Goal: Information Seeking & Learning: Learn about a topic

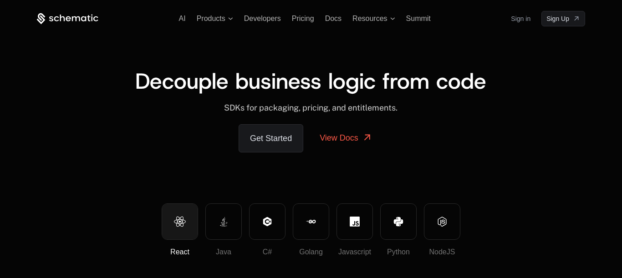
drag, startPoint x: 70, startPoint y: 13, endPoint x: 72, endPoint y: 18, distance: 5.8
click at [72, 18] on div "AI Products Developers Pricing Docs Resources Summit Sign in Sign Up" at bounding box center [311, 18] width 549 height 15
click at [72, 18] on icon at bounding box center [68, 18] width 62 height 11
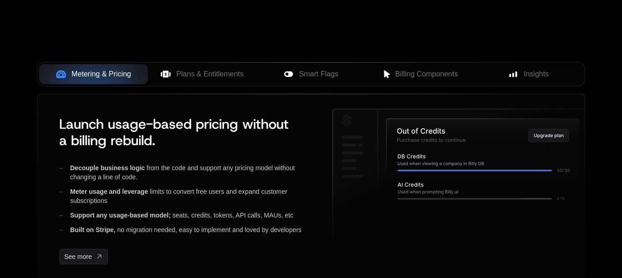
scroll to position [421, 0]
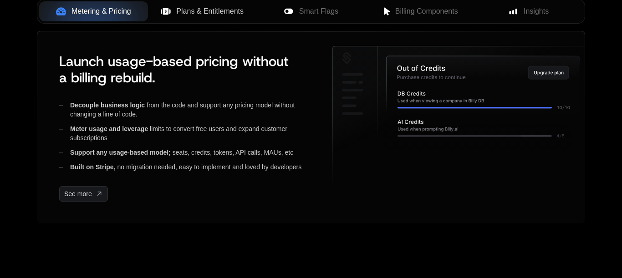
click at [196, 17] on span "Plans & Entitlements" at bounding box center [209, 11] width 67 height 11
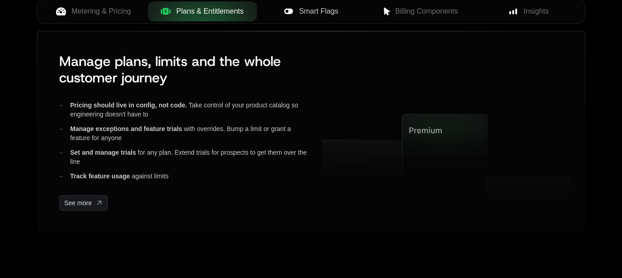
drag, startPoint x: 196, startPoint y: 62, endPoint x: 281, endPoint y: 47, distance: 86.2
click at [281, 24] on div "Metering & Pricing Plans & Entitlements Smart Flags Billing Components Insights" at bounding box center [311, 11] width 549 height 25
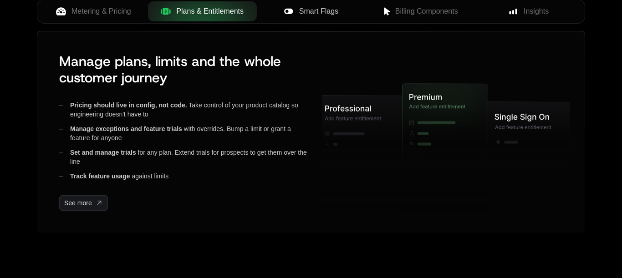
click at [284, 16] on icon at bounding box center [289, 11] width 10 height 10
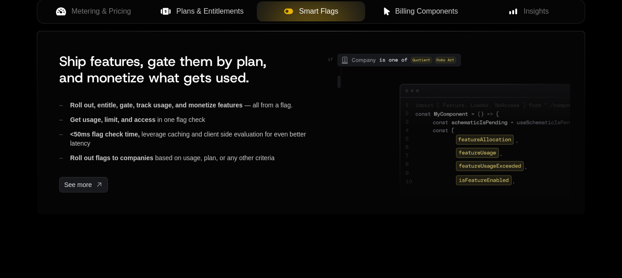
click at [411, 17] on span "Billing Components" at bounding box center [427, 11] width 63 height 11
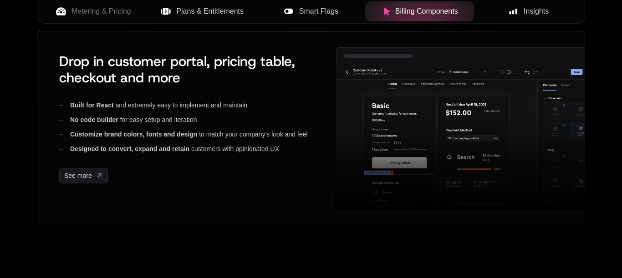
click at [503, 17] on div "Insights" at bounding box center [529, 11] width 94 height 11
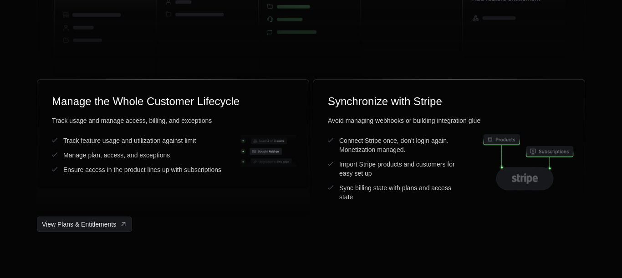
scroll to position [2526, 0]
click at [121, 91] on icon at bounding box center [105, 29] width 103 height 123
click at [189, 78] on icon at bounding box center [207, 10] width 103 height 136
click at [504, 64] on icon at bounding box center [514, 16] width 103 height 96
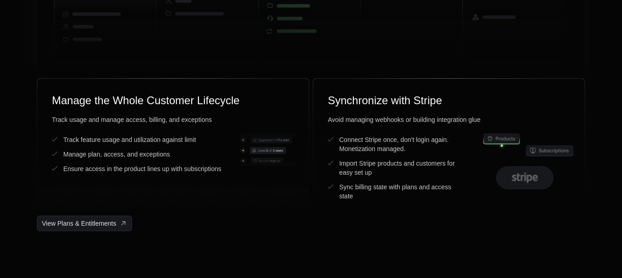
click at [504, 64] on icon at bounding box center [514, 16] width 103 height 96
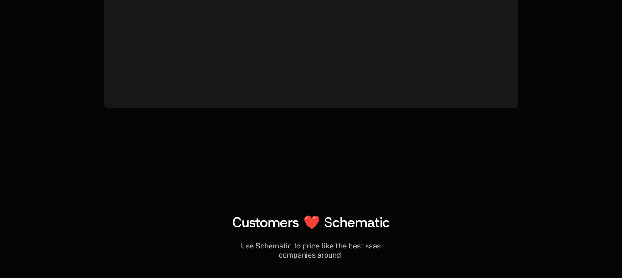
scroll to position [3489, 0]
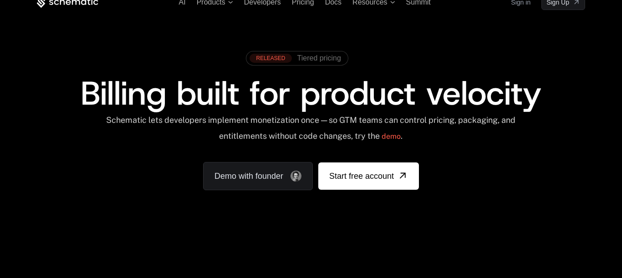
scroll to position [0, 0]
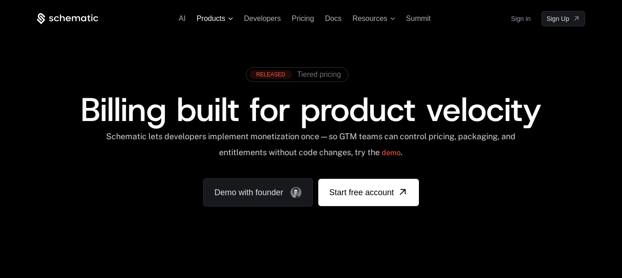
click at [209, 23] on span "Products" at bounding box center [215, 19] width 36 height 8
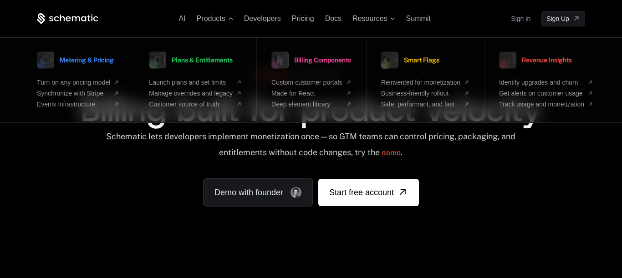
click at [275, 152] on div "Schematic lets developers implement monetization once — so GTM teams can contro…" at bounding box center [310, 148] width 411 height 32
click at [206, 22] on span "Products" at bounding box center [215, 19] width 36 height 8
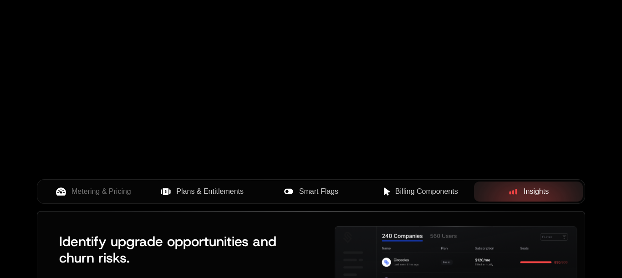
scroll to position [301, 0]
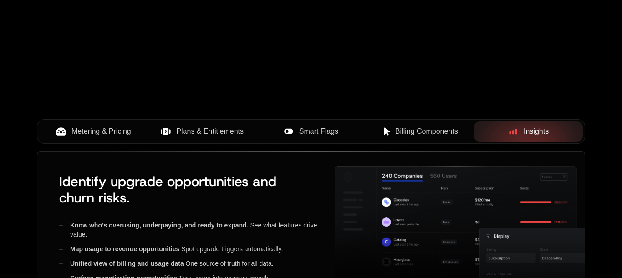
click at [119, 137] on span "Metering & Pricing" at bounding box center [102, 131] width 60 height 11
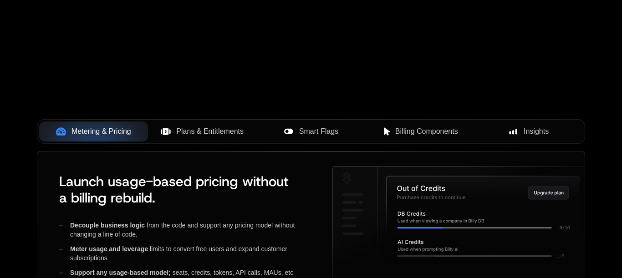
click at [221, 137] on span "Plans & Entitlements" at bounding box center [209, 131] width 67 height 11
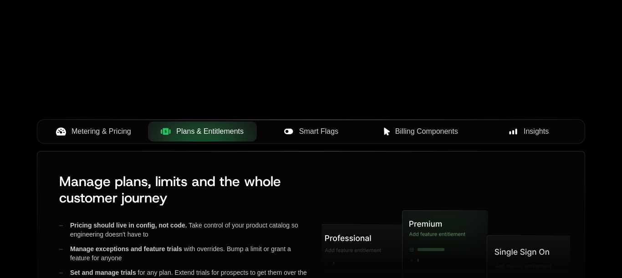
click at [303, 137] on span "Smart Flags" at bounding box center [318, 131] width 39 height 11
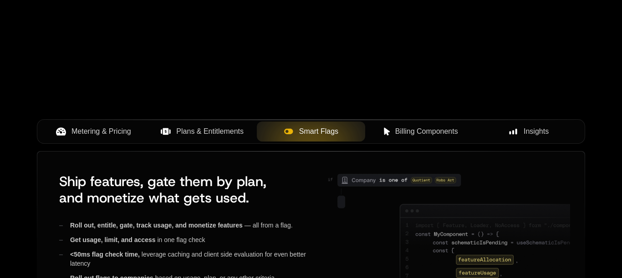
click at [417, 142] on button "Billing Components" at bounding box center [419, 132] width 109 height 20
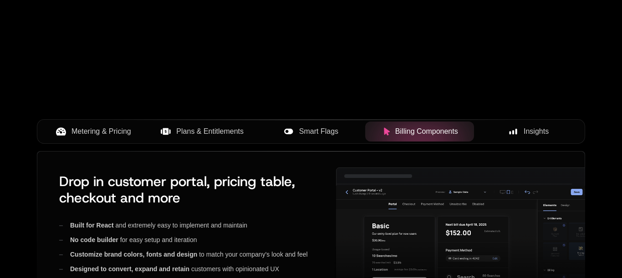
click at [525, 142] on button "Insights" at bounding box center [528, 132] width 109 height 20
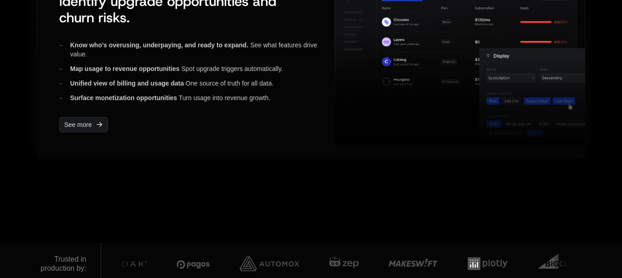
scroll to position [601, 0]
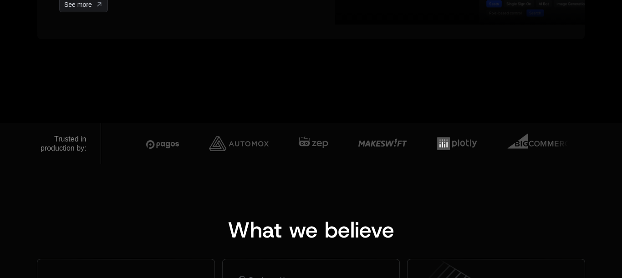
click at [242, 157] on img at bounding box center [239, 143] width 60 height 27
click at [242, 157] on img at bounding box center [234, 143] width 60 height 27
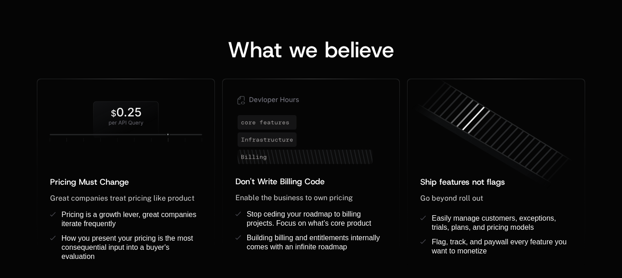
scroll to position [662, 0]
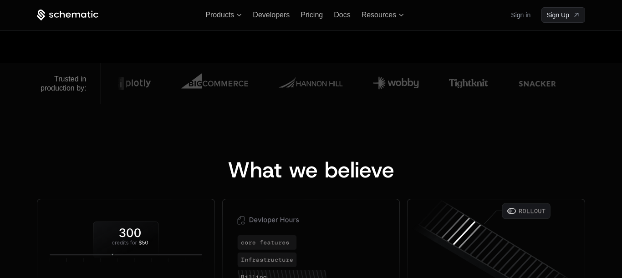
click at [248, 97] on img at bounding box center [214, 83] width 67 height 26
click at [244, 97] on img at bounding box center [209, 83] width 67 height 26
click at [238, 97] on img at bounding box center [204, 83] width 67 height 26
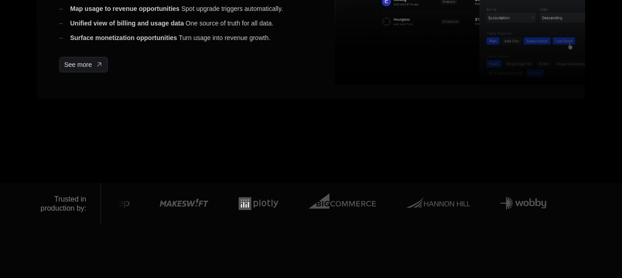
scroll to position [601, 0]
